Goal: Information Seeking & Learning: Check status

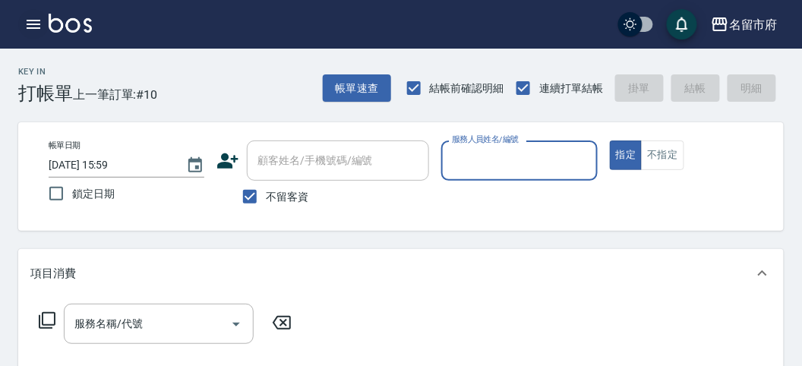
click at [30, 14] on button "button" at bounding box center [33, 24] width 30 height 30
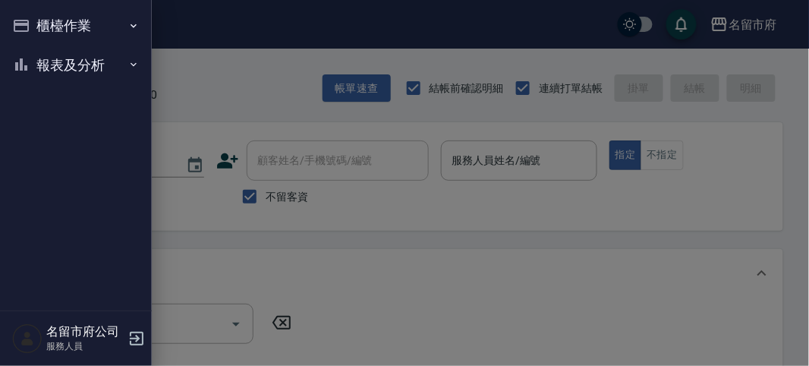
click at [46, 67] on button "報表及分析" at bounding box center [76, 65] width 140 height 39
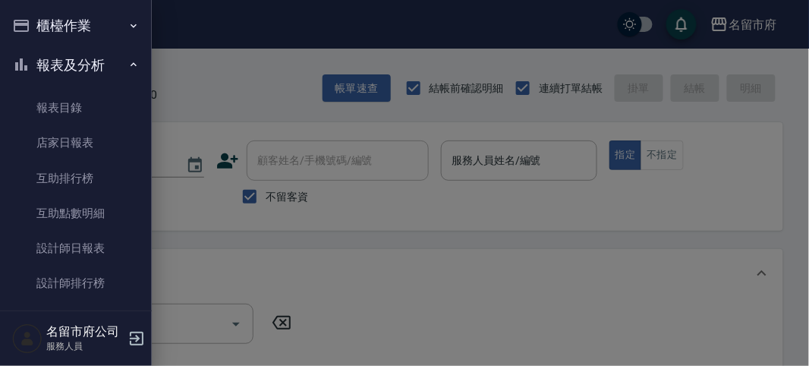
drag, startPoint x: 89, startPoint y: 270, endPoint x: 604, endPoint y: 244, distance: 515.4
click at [89, 271] on link "設計師排行榜" at bounding box center [76, 283] width 140 height 35
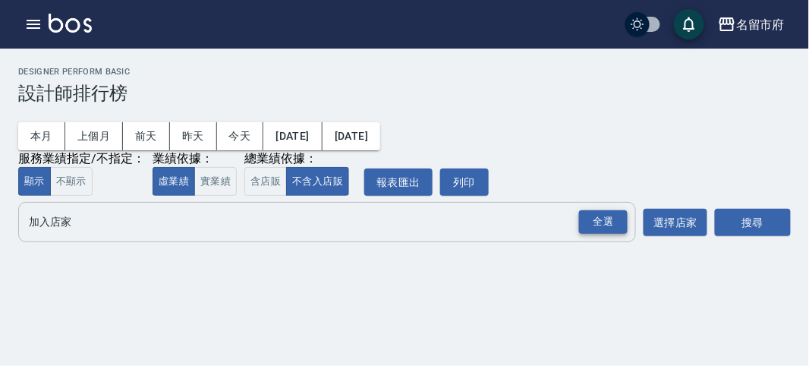
click at [611, 224] on div "全選" at bounding box center [603, 222] width 49 height 24
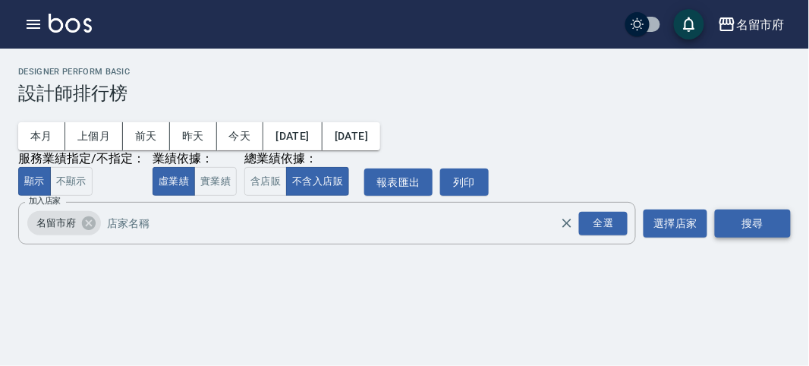
click at [723, 232] on button "搜尋" at bounding box center [753, 224] width 76 height 28
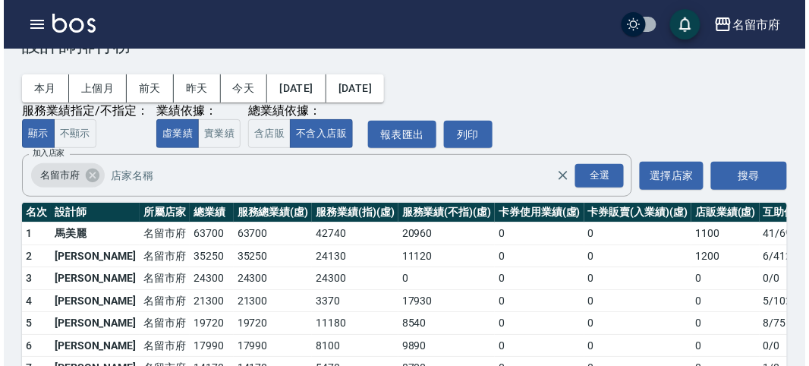
scroll to position [133, 0]
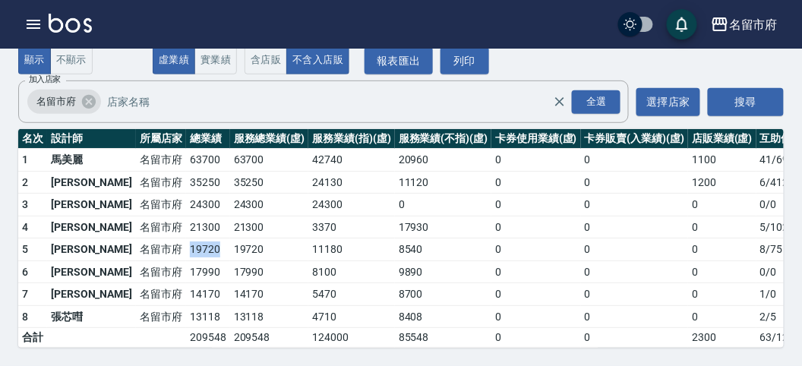
drag, startPoint x: 135, startPoint y: 235, endPoint x: 175, endPoint y: 235, distance: 39.5
click at [186, 238] on td "19720" at bounding box center [208, 249] width 44 height 23
drag, startPoint x: 140, startPoint y: 166, endPoint x: 169, endPoint y: 167, distance: 29.6
click at [186, 171] on td "35250" at bounding box center [208, 182] width 44 height 23
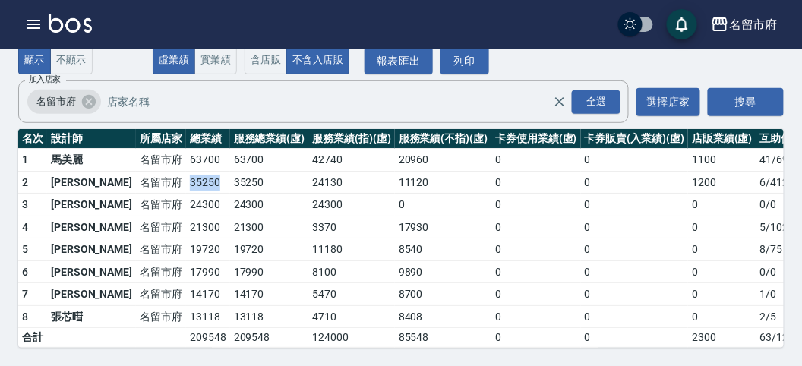
click at [186, 171] on td "35250" at bounding box center [208, 182] width 44 height 23
click at [31, 20] on icon "button" at bounding box center [34, 24] width 14 height 9
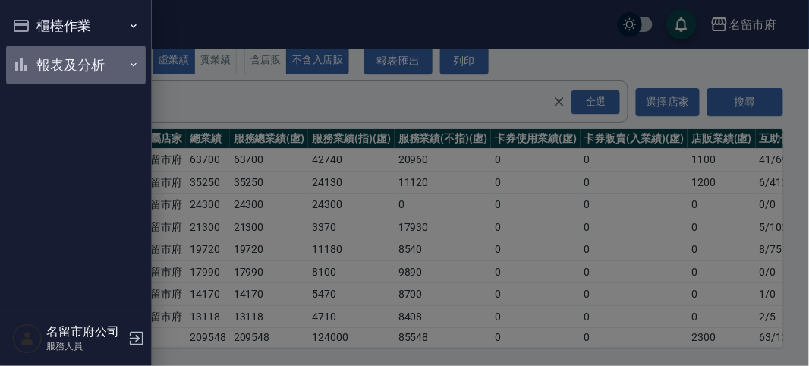
click at [39, 66] on button "報表及分析" at bounding box center [76, 65] width 140 height 39
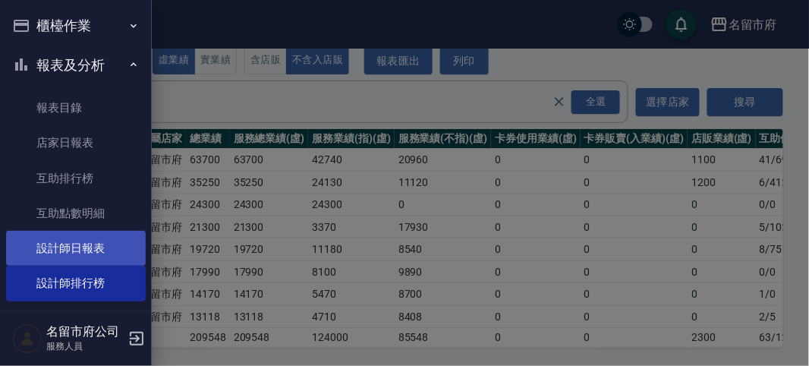
click at [74, 251] on link "設計師日報表" at bounding box center [76, 248] width 140 height 35
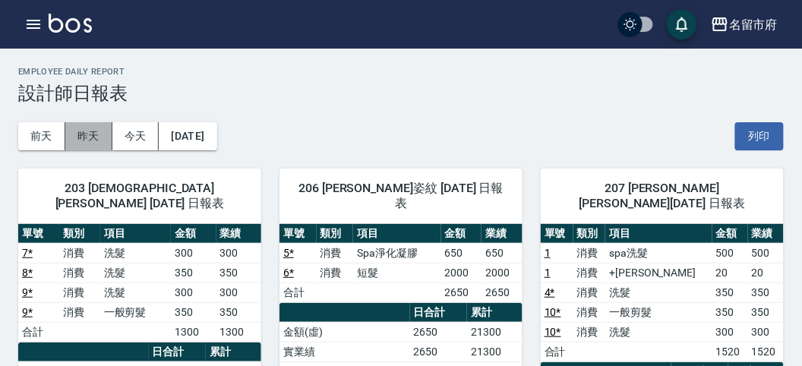
click at [90, 143] on button "昨天" at bounding box center [88, 136] width 47 height 28
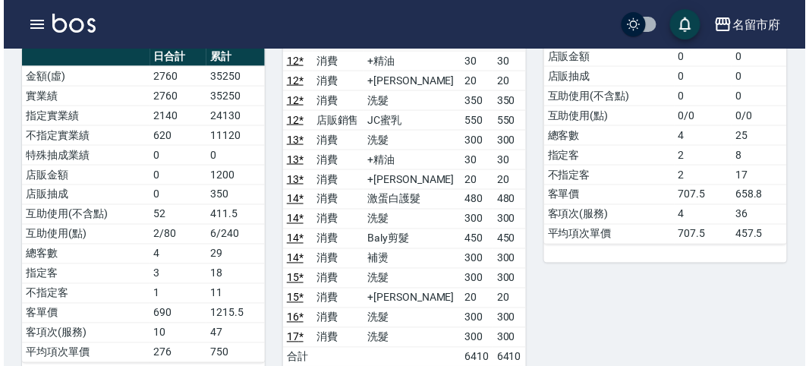
scroll to position [498, 0]
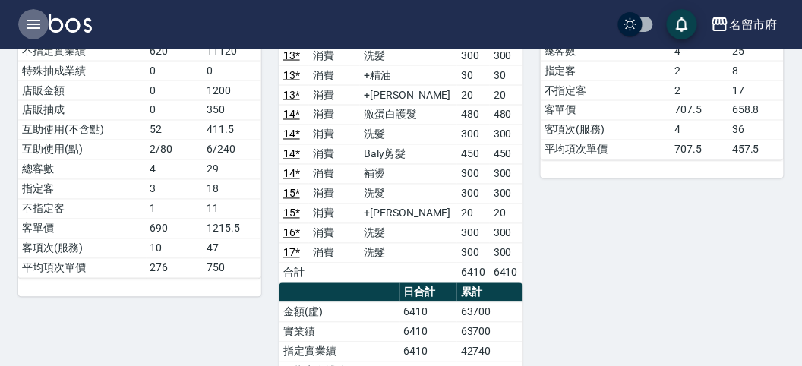
click at [32, 30] on icon "button" at bounding box center [33, 24] width 18 height 18
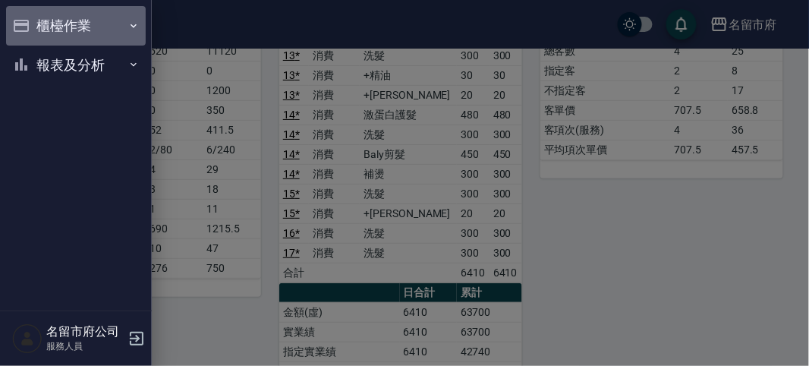
click at [32, 30] on button "櫃檯作業" at bounding box center [76, 25] width 140 height 39
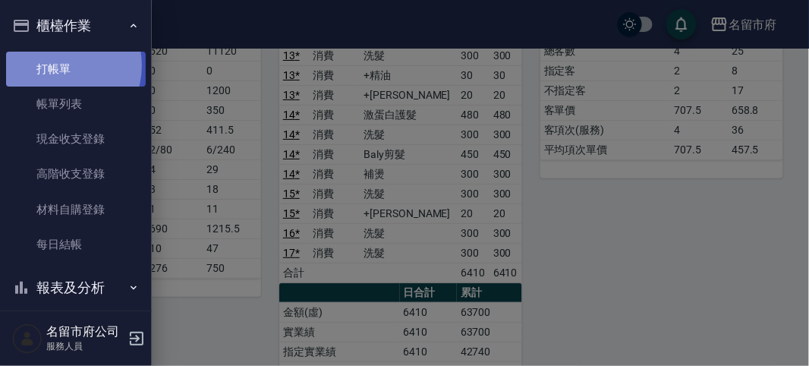
click at [55, 65] on link "打帳單" at bounding box center [76, 69] width 140 height 35
